Goal: Transaction & Acquisition: Subscribe to service/newsletter

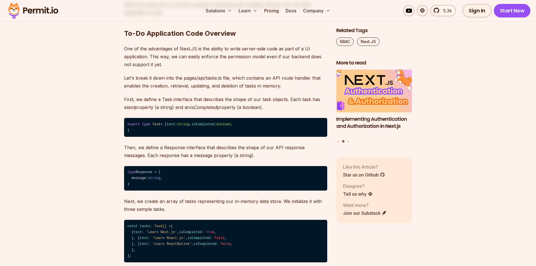
scroll to position [647, 0]
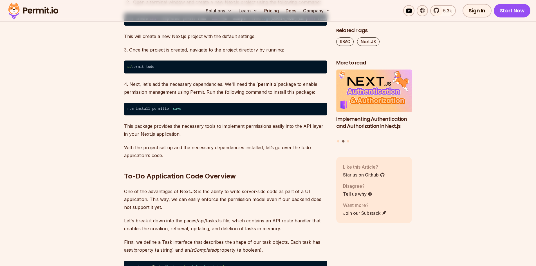
click at [159, 113] on code "npm install permitio --save" at bounding box center [225, 109] width 203 height 13
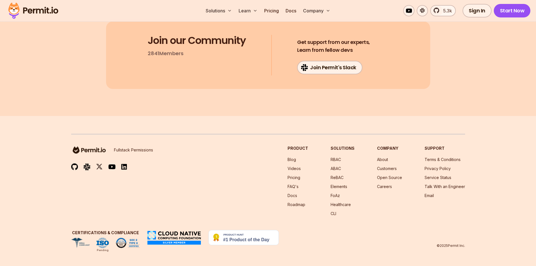
scroll to position [3491, 0]
click at [439, 14] on link "5.3k" at bounding box center [443, 10] width 26 height 11
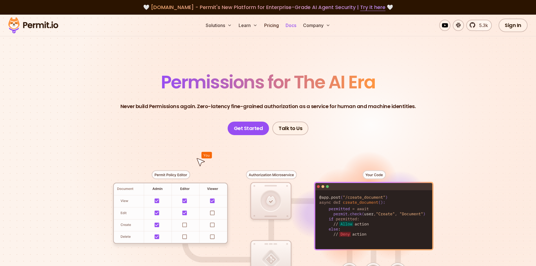
click at [295, 28] on link "Docs" at bounding box center [290, 25] width 15 height 11
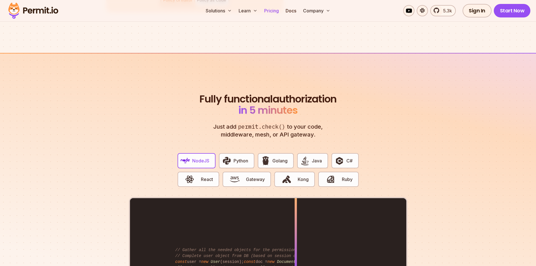
scroll to position [985, 0]
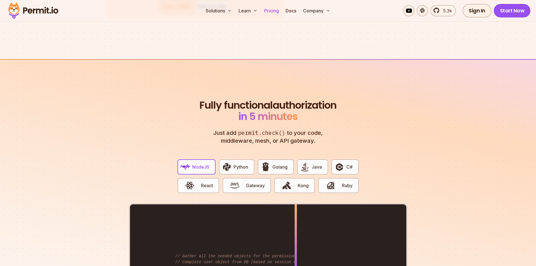
click at [270, 11] on link "Pricing" at bounding box center [271, 10] width 19 height 11
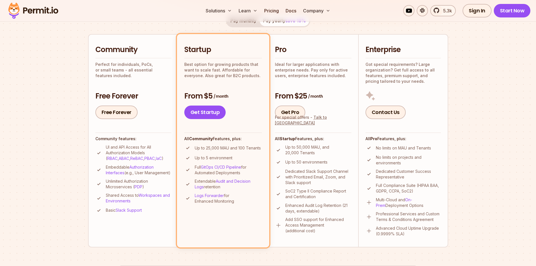
scroll to position [113, 0]
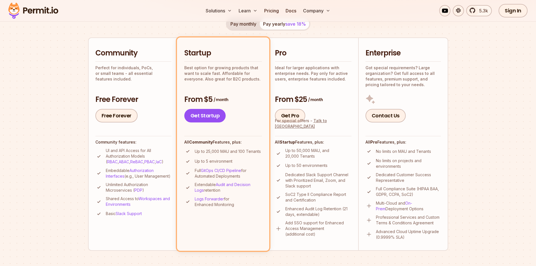
click at [155, 83] on div "Community Perfect for individuals, PoCs, or small teams - all essential feature…" at bounding box center [133, 85] width 76 height 74
drag, startPoint x: 93, startPoint y: 63, endPoint x: 127, endPoint y: 73, distance: 35.0
click at [127, 73] on li "Community Perfect for individuals, PoCs, or small teams - all essential feature…" at bounding box center [133, 143] width 90 height 213
click at [125, 71] on p "Perfect for individuals, PoCs, or small teams - all essential features included." at bounding box center [133, 73] width 76 height 17
click at [153, 83] on div "Community Perfect for individuals, PoCs, or small teams - all essential feature…" at bounding box center [133, 85] width 76 height 74
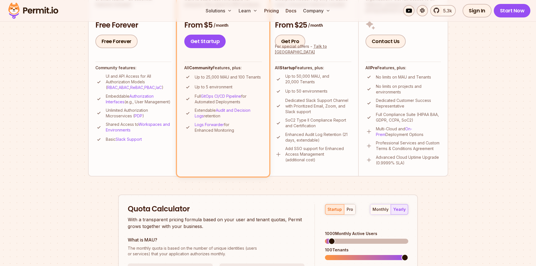
scroll to position [141, 0]
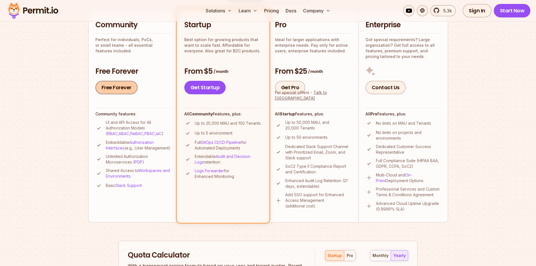
click at [122, 86] on link "Free Forever" at bounding box center [116, 88] width 42 height 14
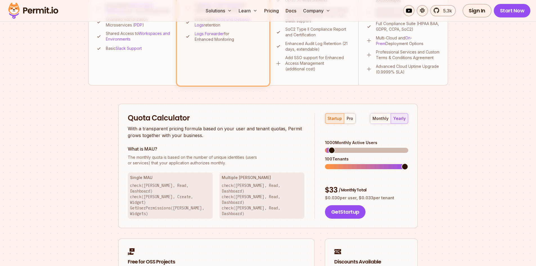
scroll to position [281, 0]
